Goal: Check status: Check status

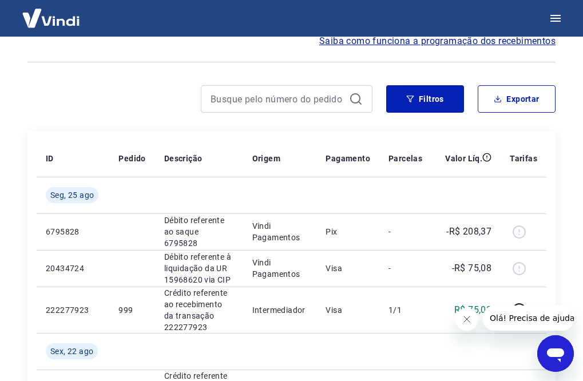
scroll to position [115, 0]
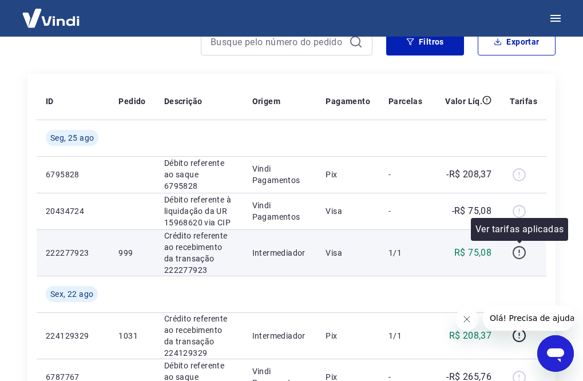
click at [521, 254] on icon "button" at bounding box center [519, 253] width 14 height 14
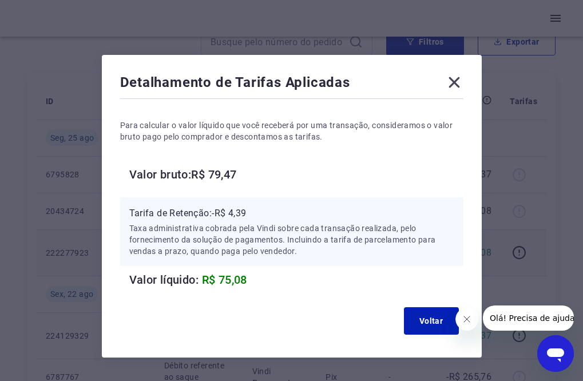
click at [454, 84] on icon at bounding box center [454, 82] width 11 height 11
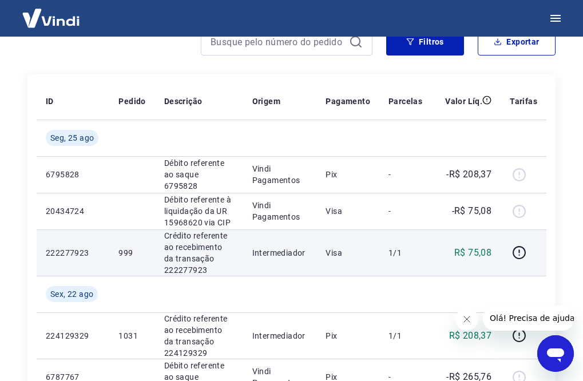
scroll to position [172, 0]
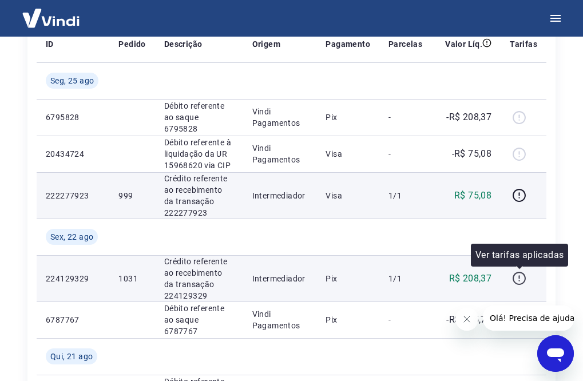
click at [515, 278] on icon "button" at bounding box center [519, 278] width 14 height 14
